Goal: Communication & Community: Answer question/provide support

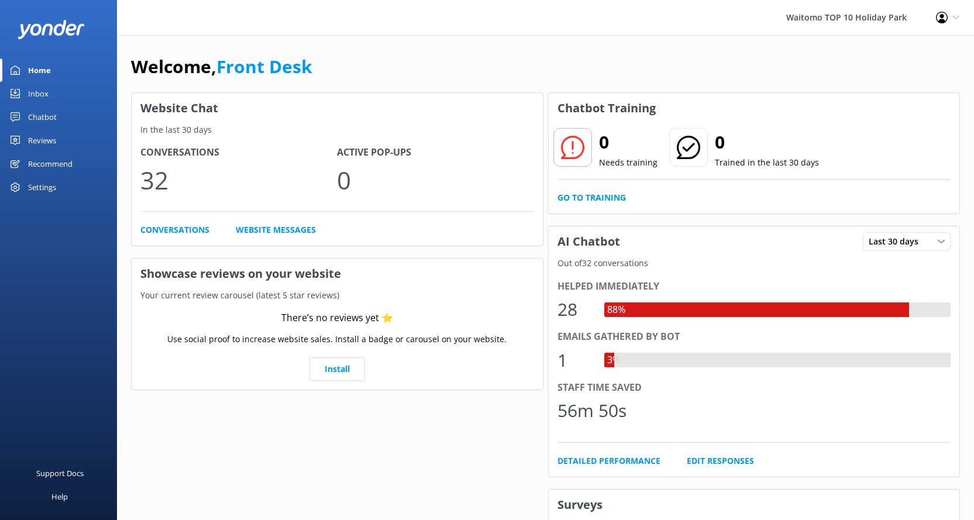
click at [46, 88] on div "Inbox" at bounding box center [38, 93] width 20 height 23
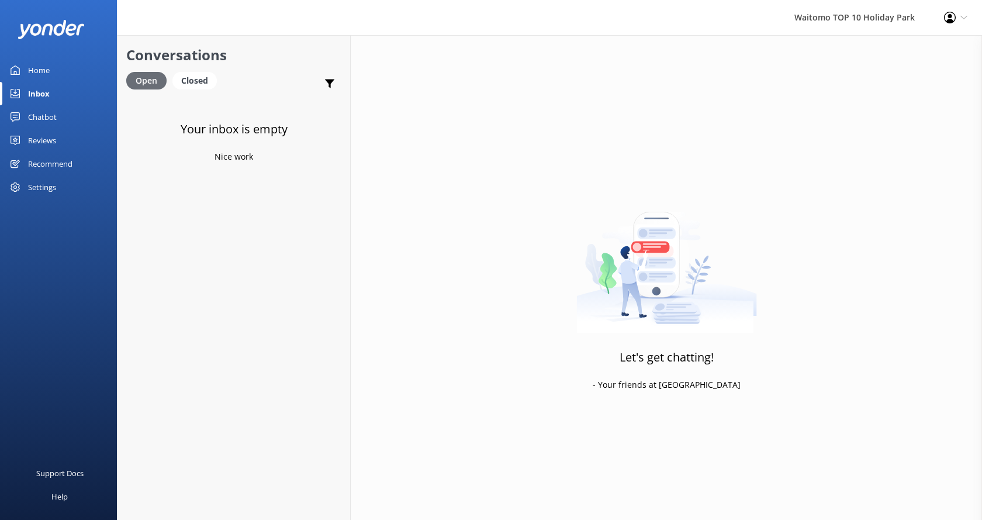
click at [145, 79] on div "Open" at bounding box center [146, 81] width 40 height 18
